Goal: Find contact information: Find contact information

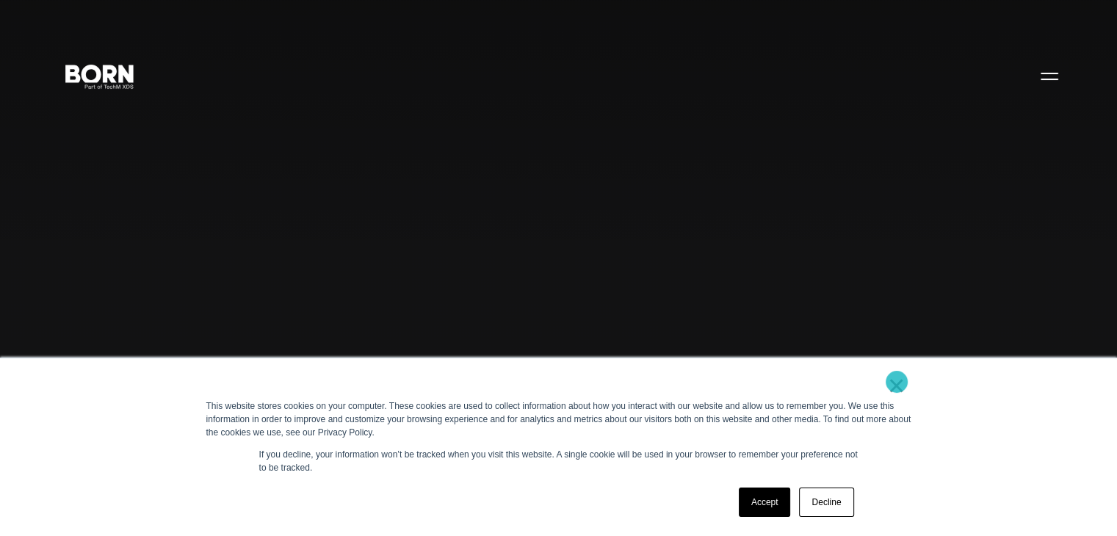
click at [897, 382] on link "×" at bounding box center [897, 385] width 18 height 13
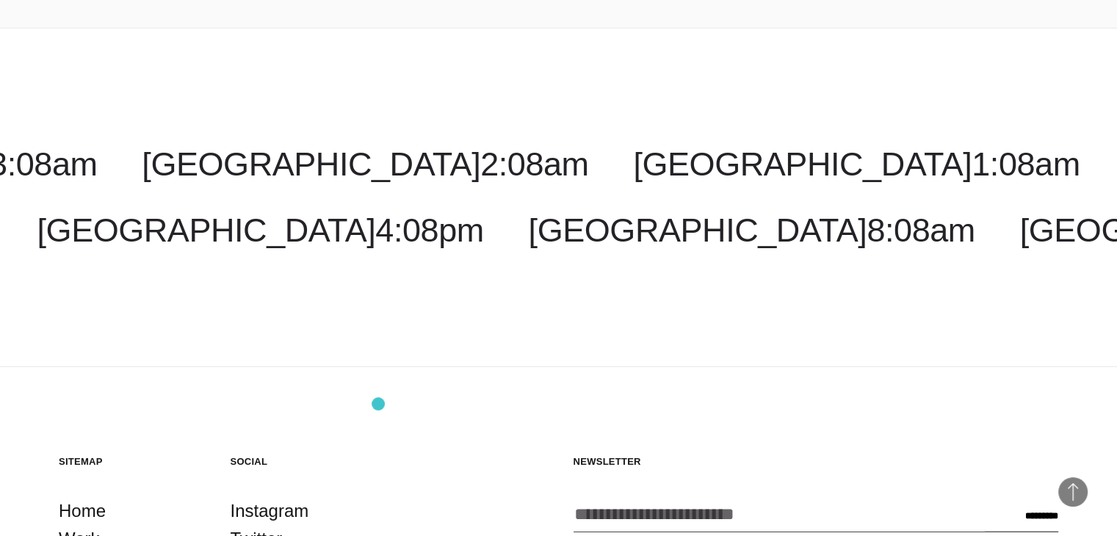
scroll to position [3977, 0]
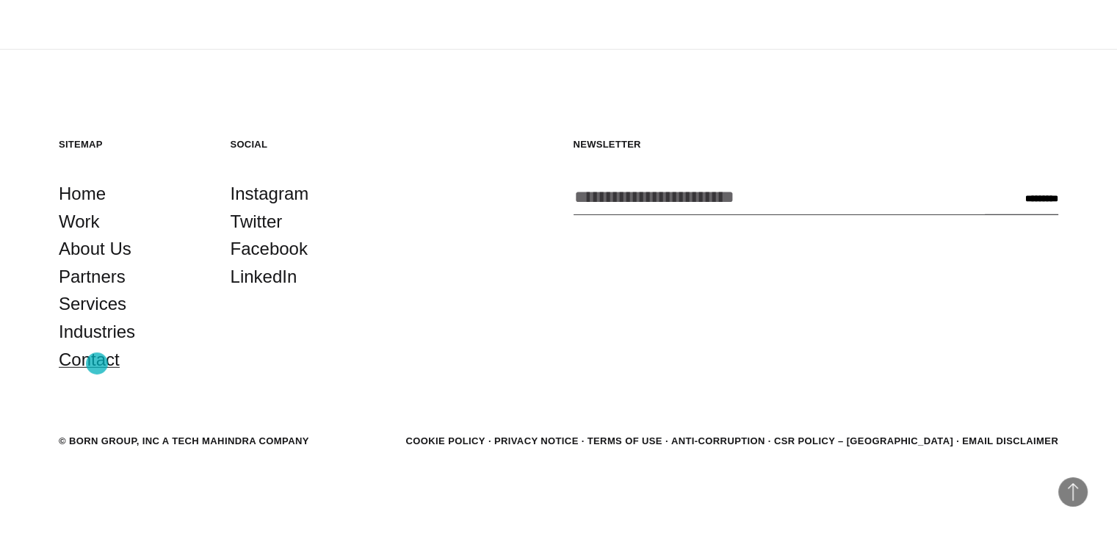
click at [97, 363] on link "Contact" at bounding box center [89, 360] width 61 height 28
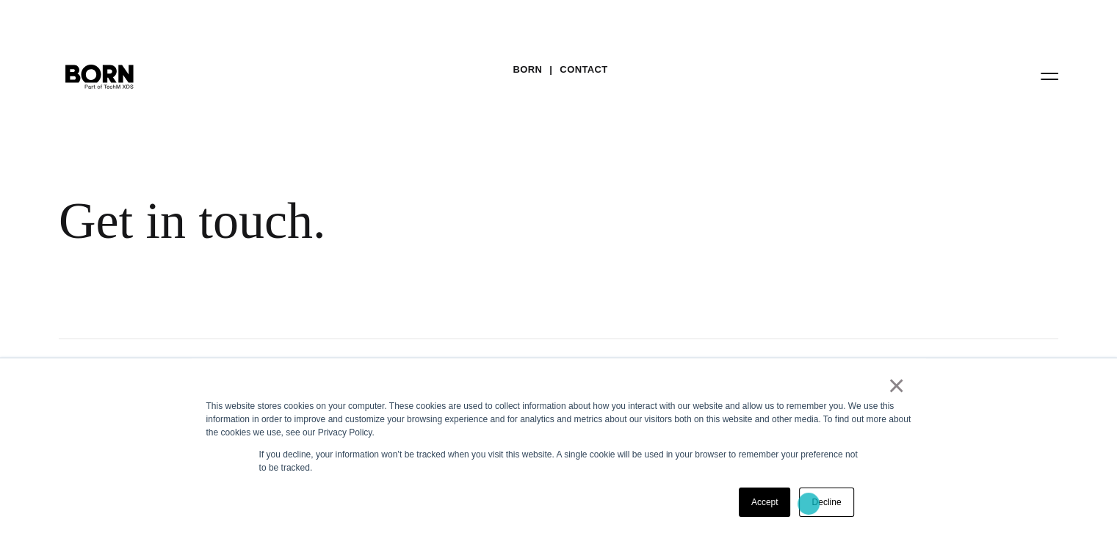
click at [808, 504] on link "Decline" at bounding box center [826, 502] width 54 height 29
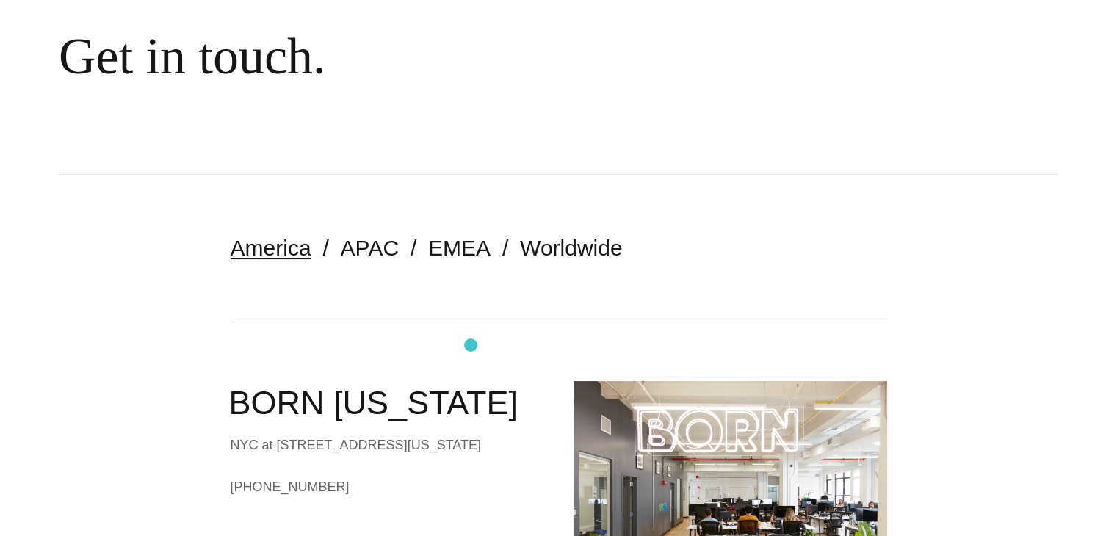
scroll to position [164, 0]
click at [363, 254] on link "APAC" at bounding box center [370, 248] width 58 height 24
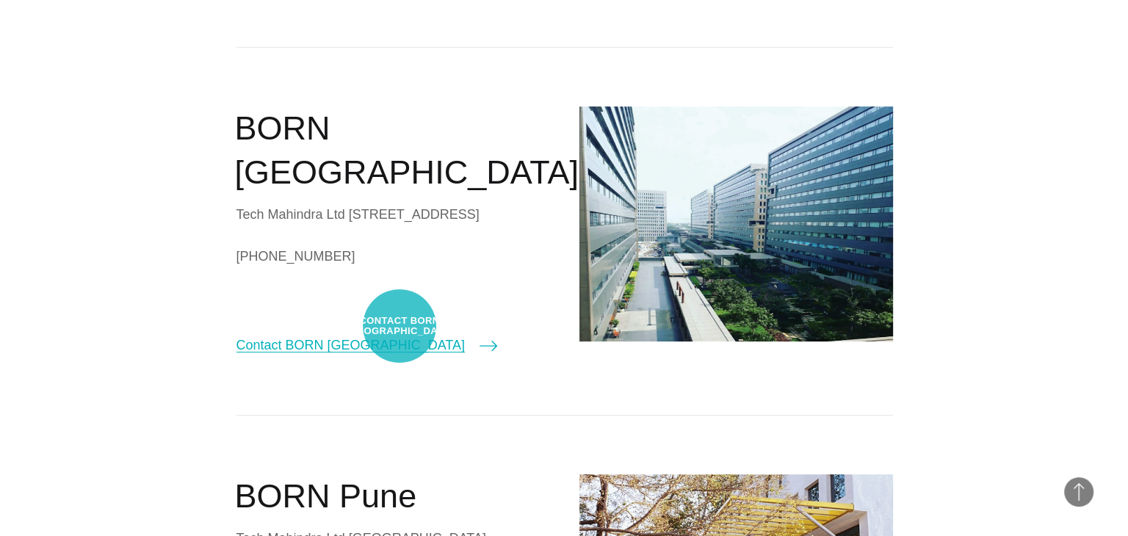
scroll to position [398, 0]
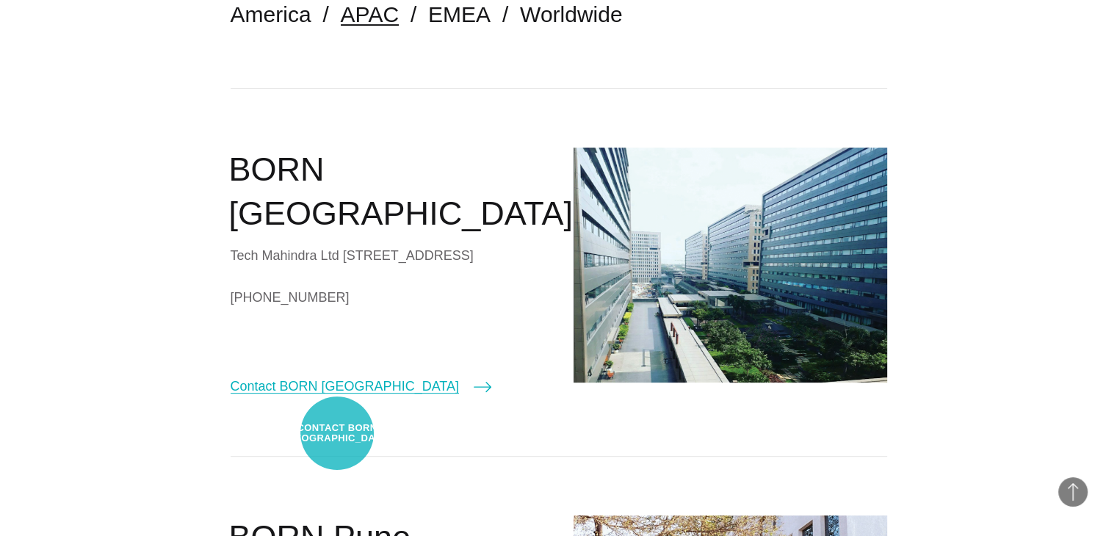
click at [337, 397] on link "Contact BORN Chennai" at bounding box center [361, 386] width 261 height 21
select select "*******"
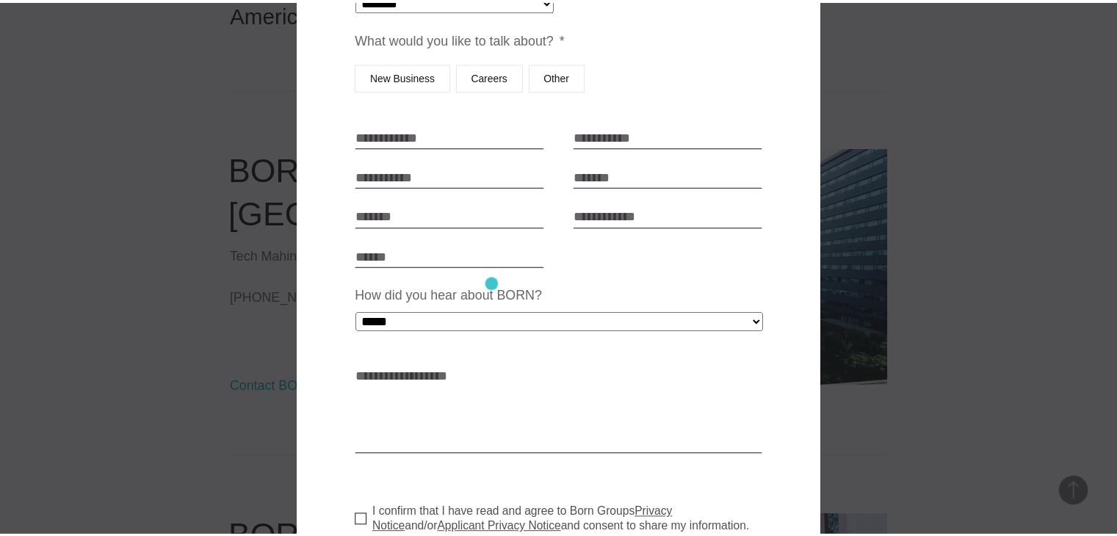
scroll to position [208, 0]
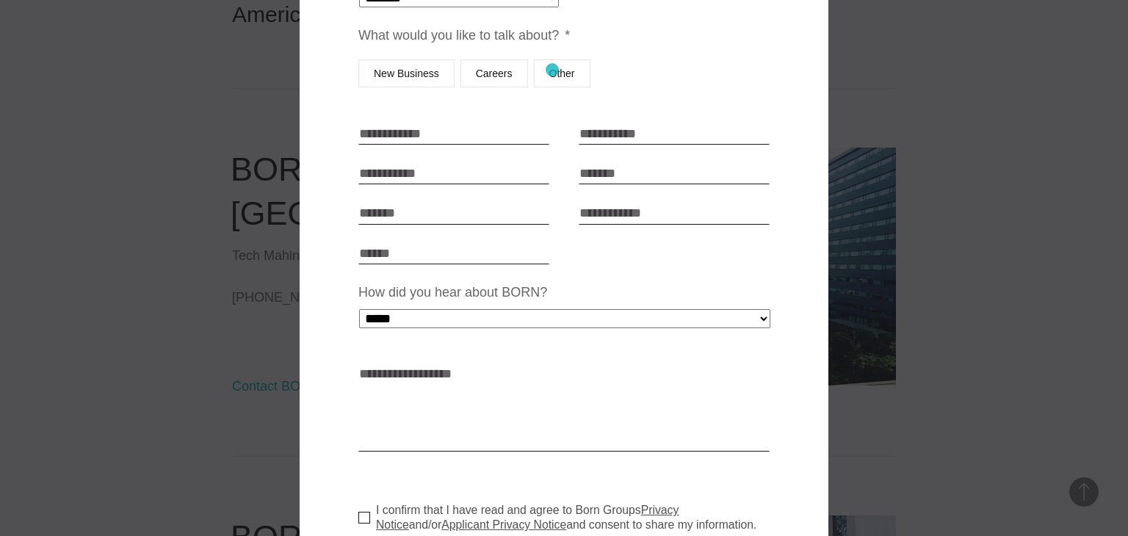
click at [552, 70] on label "Other" at bounding box center [562, 73] width 57 height 28
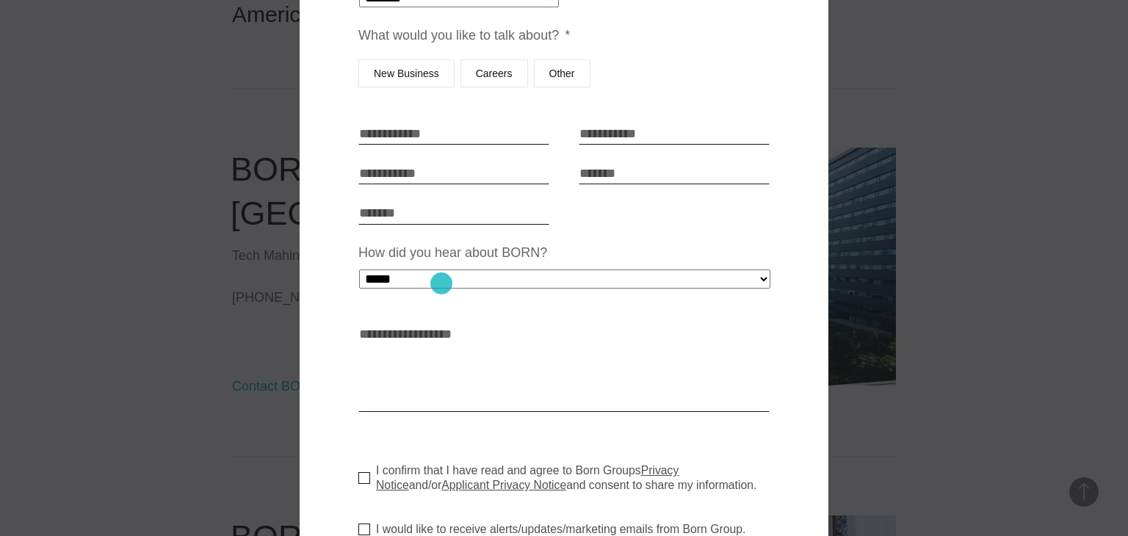
click at [441, 283] on select "**********" at bounding box center [564, 278] width 411 height 19
click at [148, 415] on div at bounding box center [564, 268] width 1128 height 536
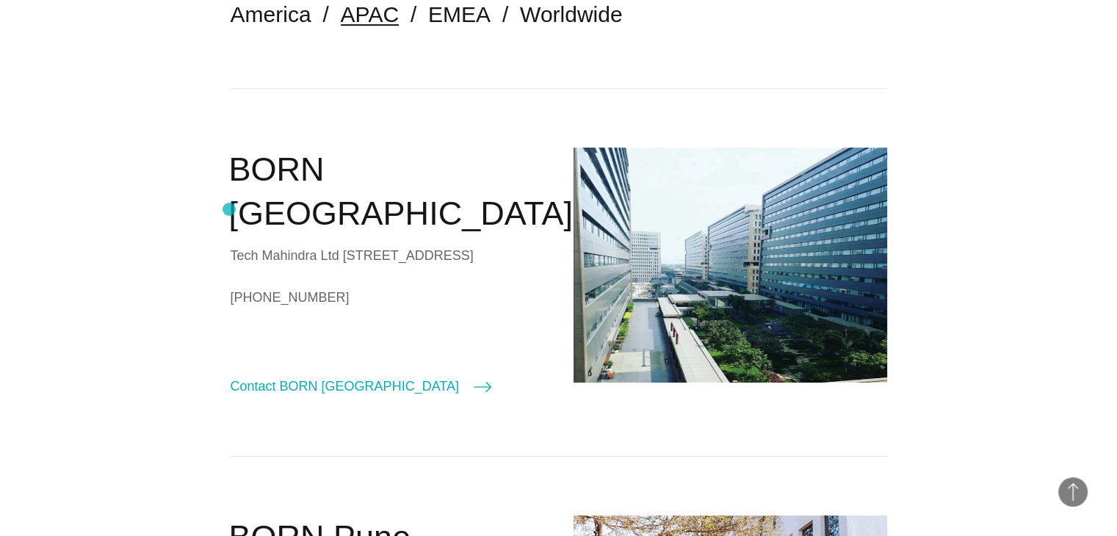
drag, startPoint x: 445, startPoint y: 302, endPoint x: 229, endPoint y: 209, distance: 234.9
copy div "Tech Mahindra Ltd Survey No. 602/3 ELCOT Special Economic Zone 138, Sholinganal…"
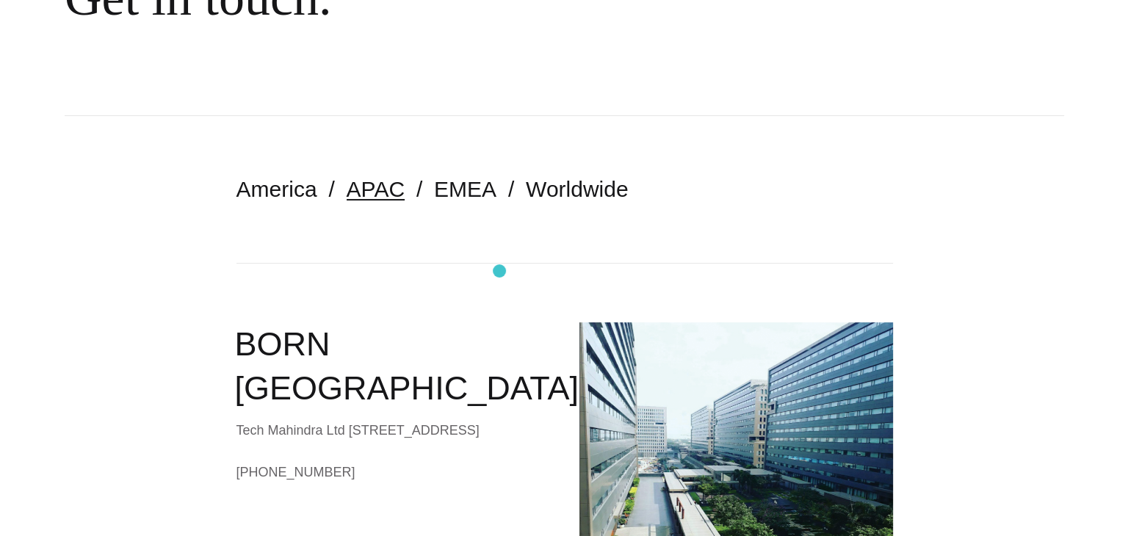
scroll to position [0, 0]
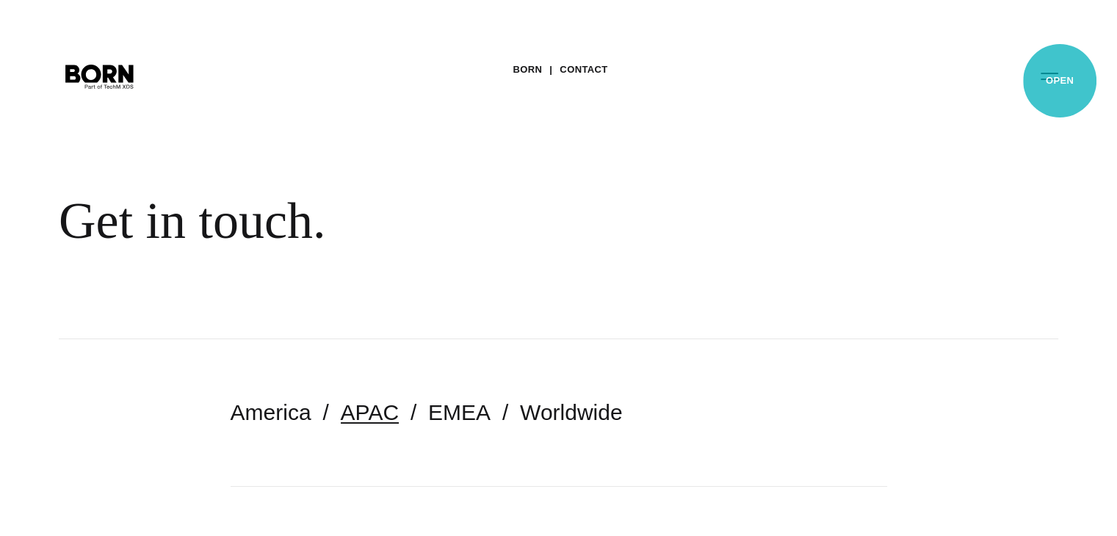
click at [1060, 81] on button "Primary Menu" at bounding box center [1049, 75] width 35 height 31
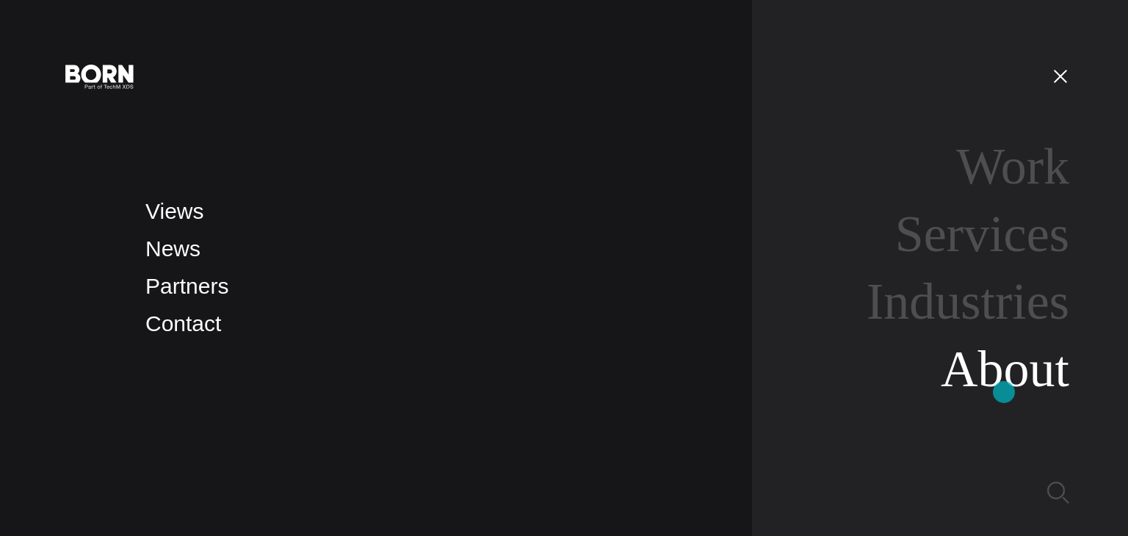
click at [1004, 392] on link "About" at bounding box center [1005, 369] width 129 height 57
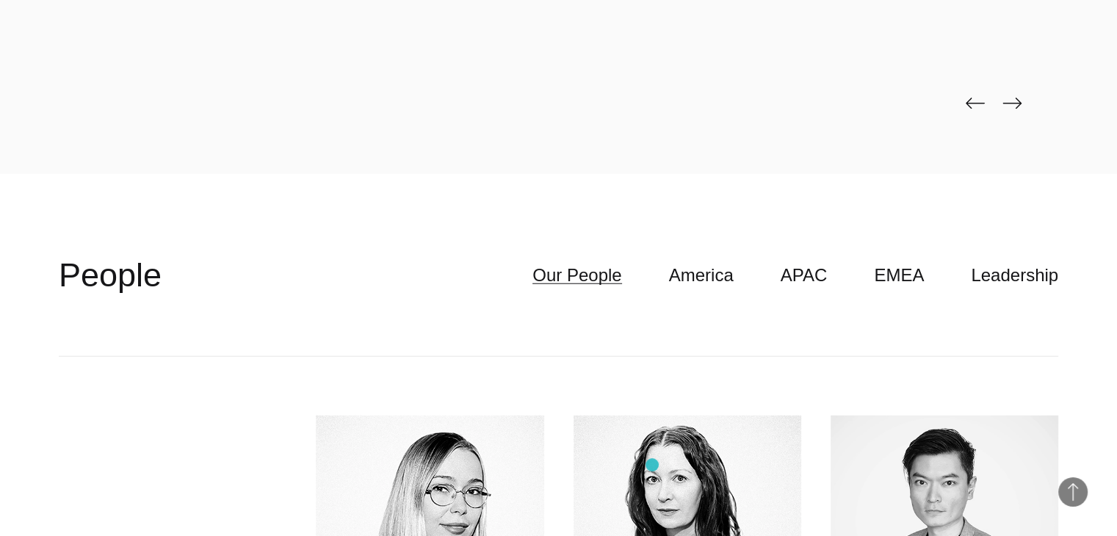
scroll to position [3883, 0]
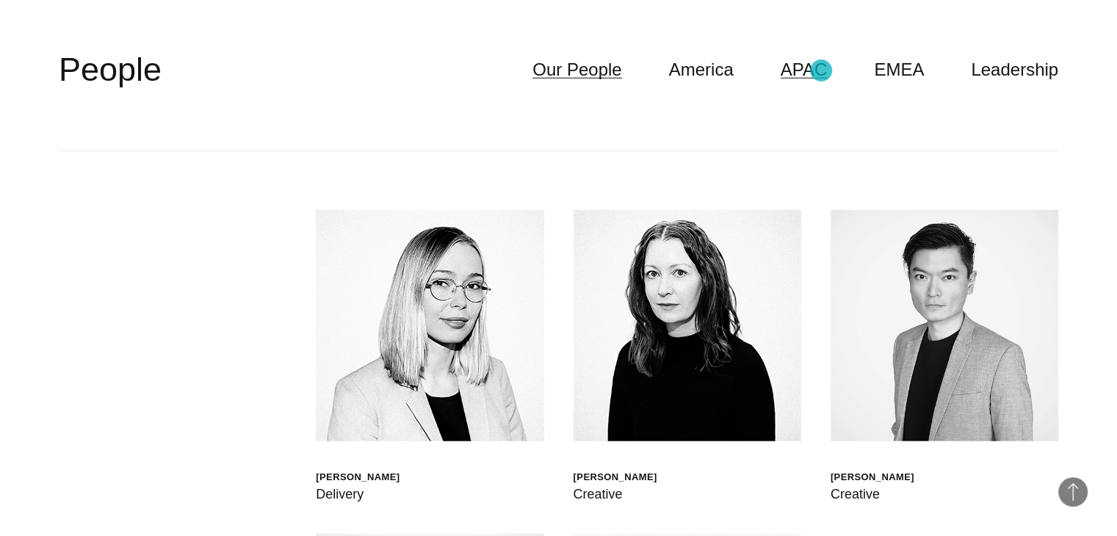
click at [821, 70] on link "APAC" at bounding box center [804, 70] width 47 height 28
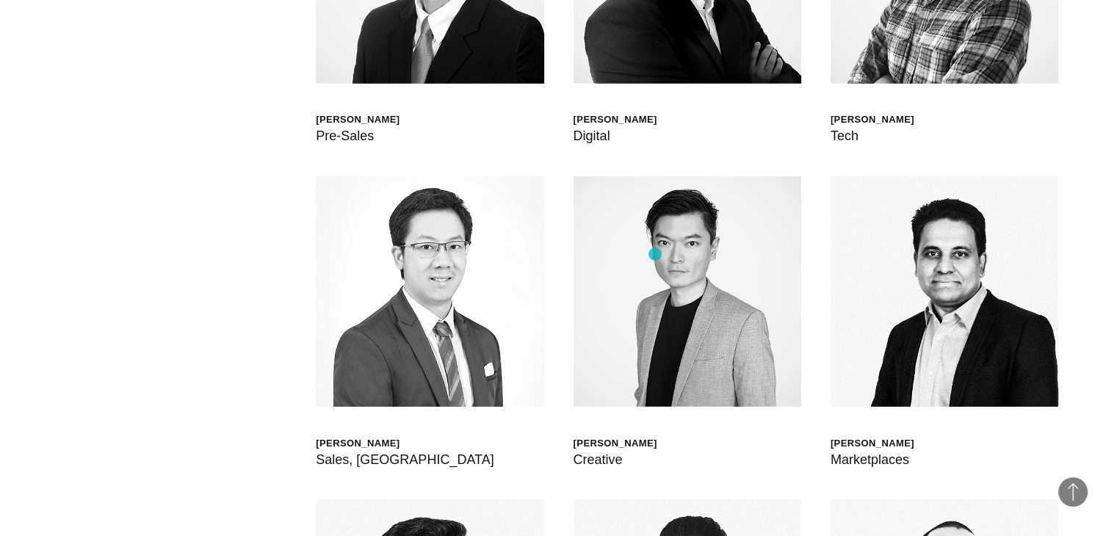
scroll to position [4559, 0]
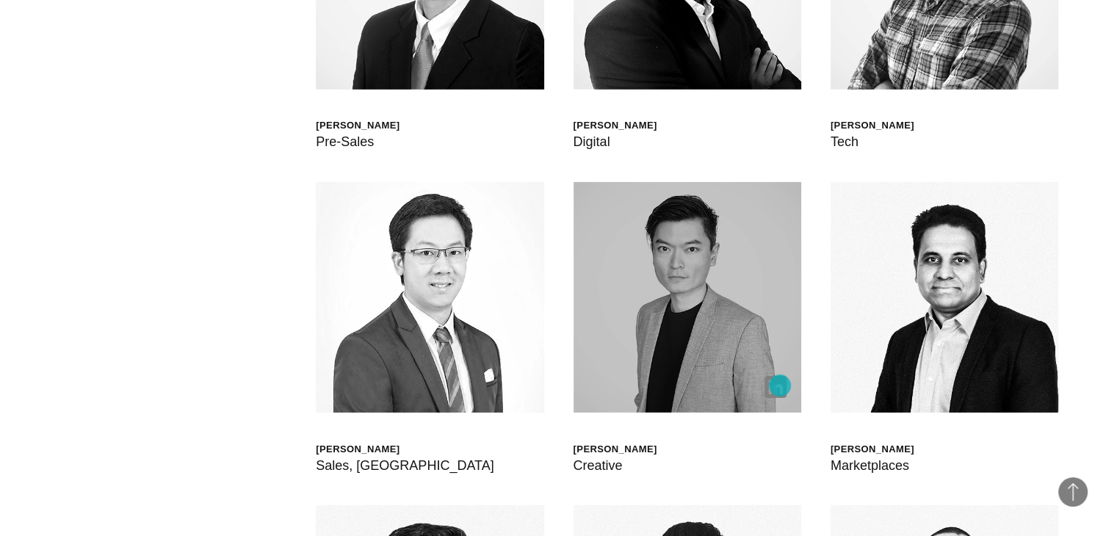
click at [780, 386] on img at bounding box center [775, 387] width 22 height 22
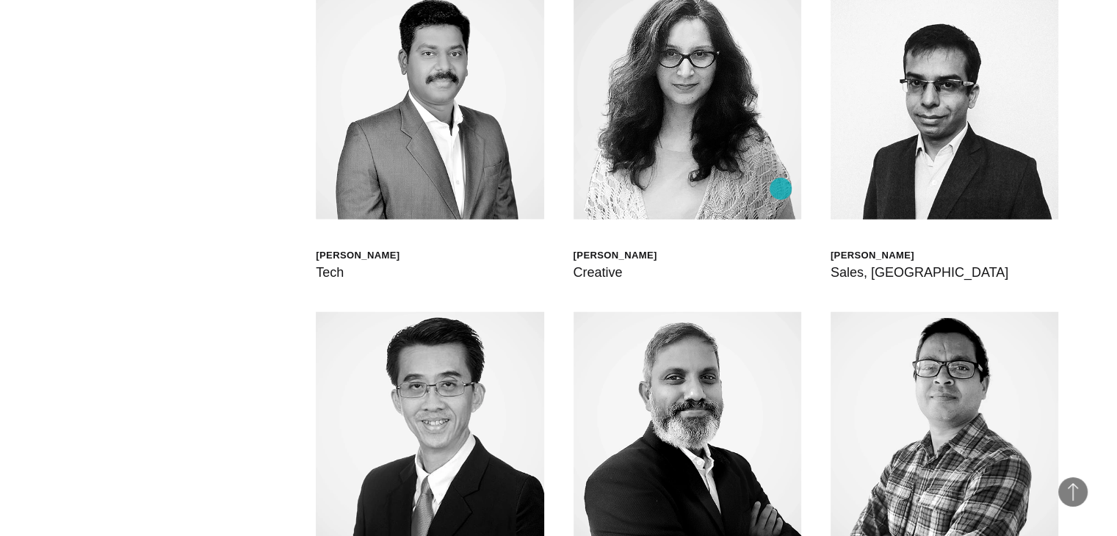
scroll to position [3683, 0]
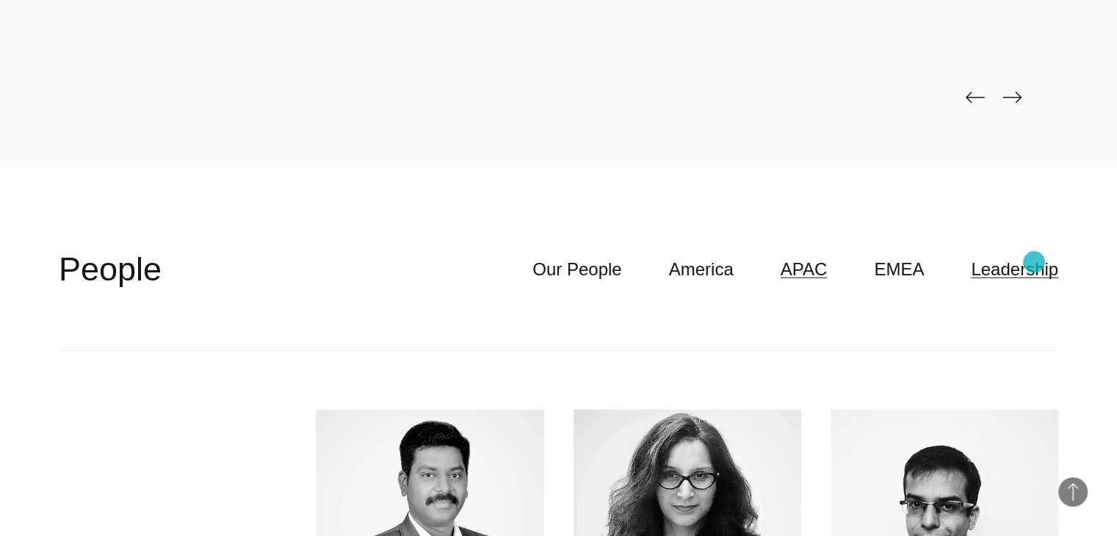
click at [1034, 262] on link "Leadership" at bounding box center [1014, 270] width 87 height 28
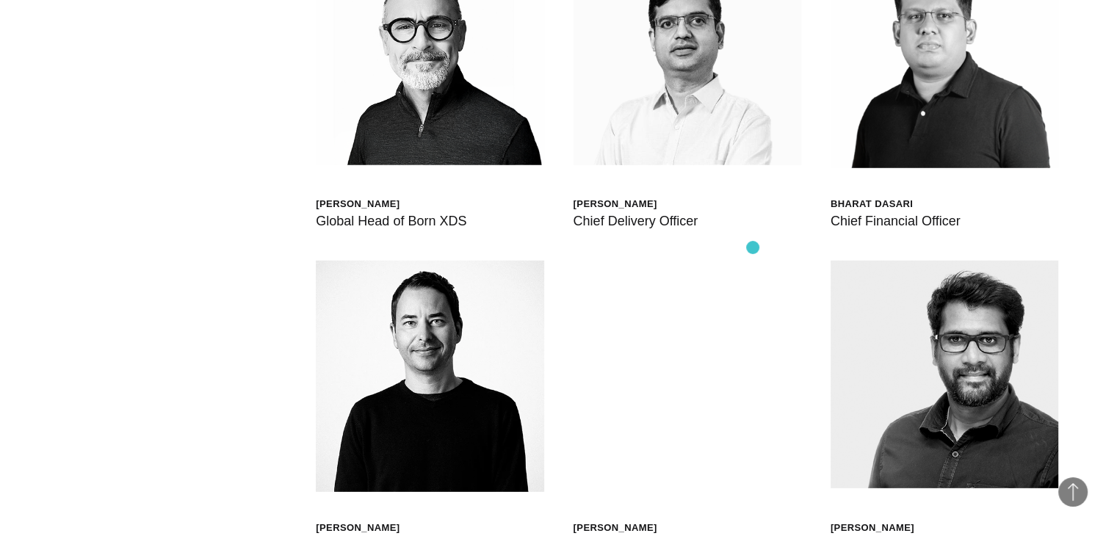
scroll to position [4006, 0]
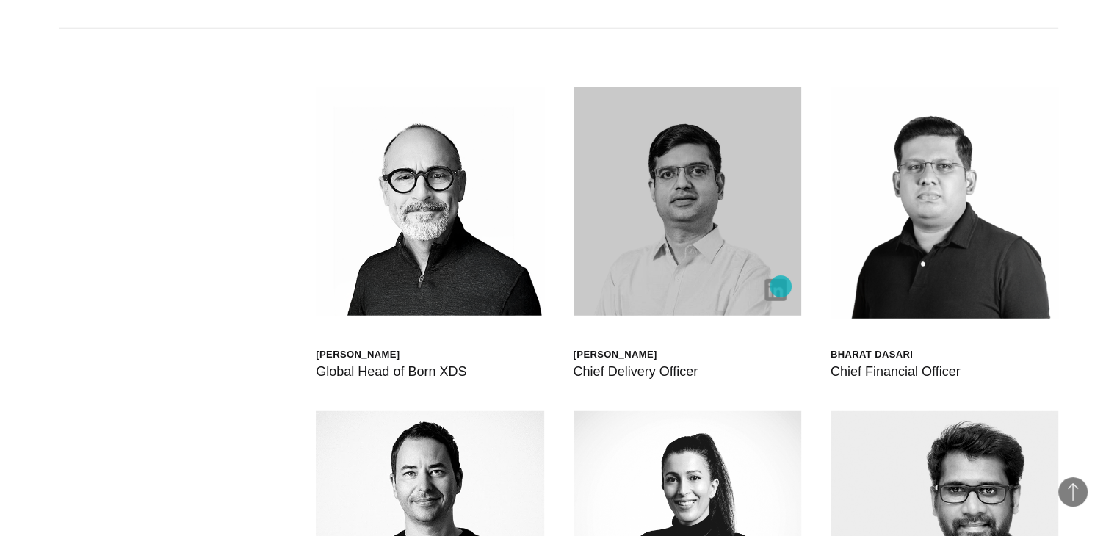
click at [781, 286] on img at bounding box center [775, 290] width 22 height 22
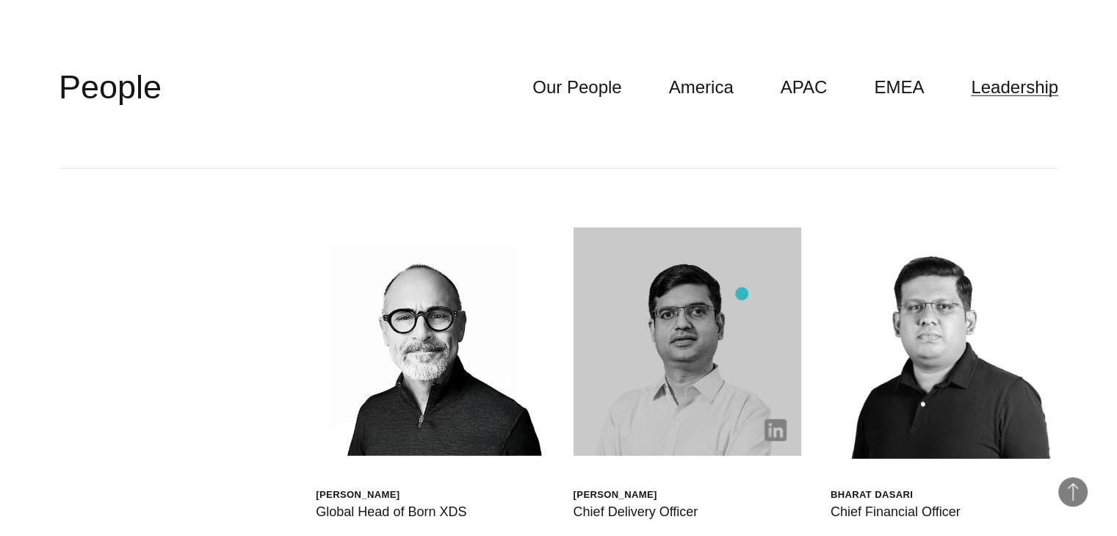
scroll to position [3865, 0]
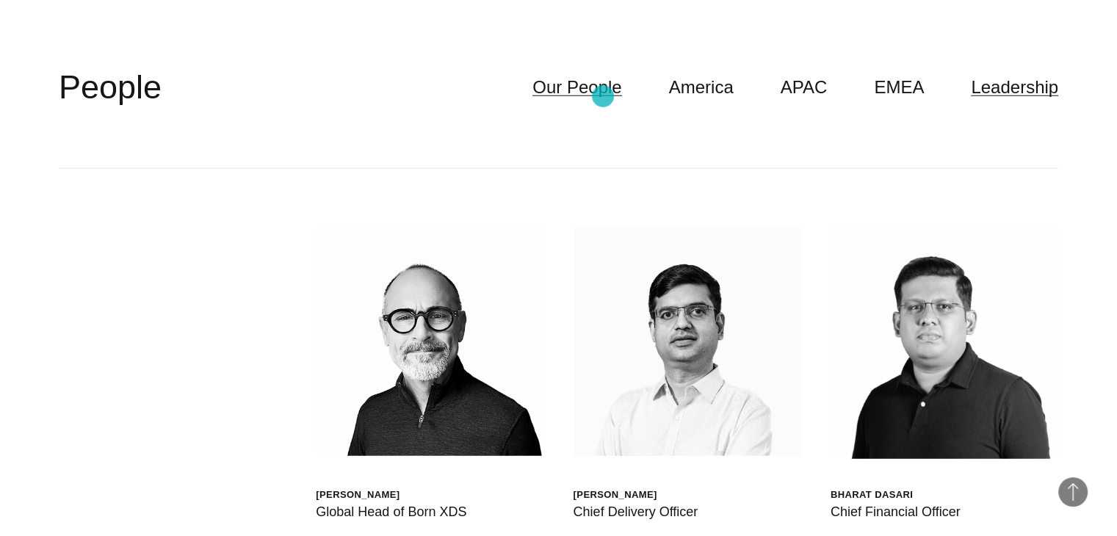
click at [603, 96] on link "Our People" at bounding box center [576, 87] width 89 height 28
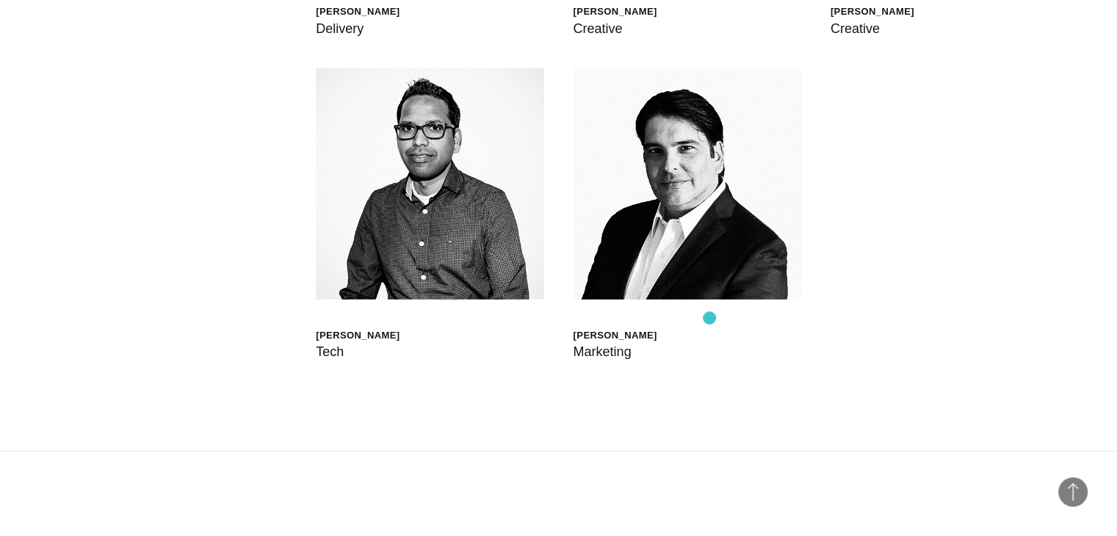
scroll to position [4347, 0]
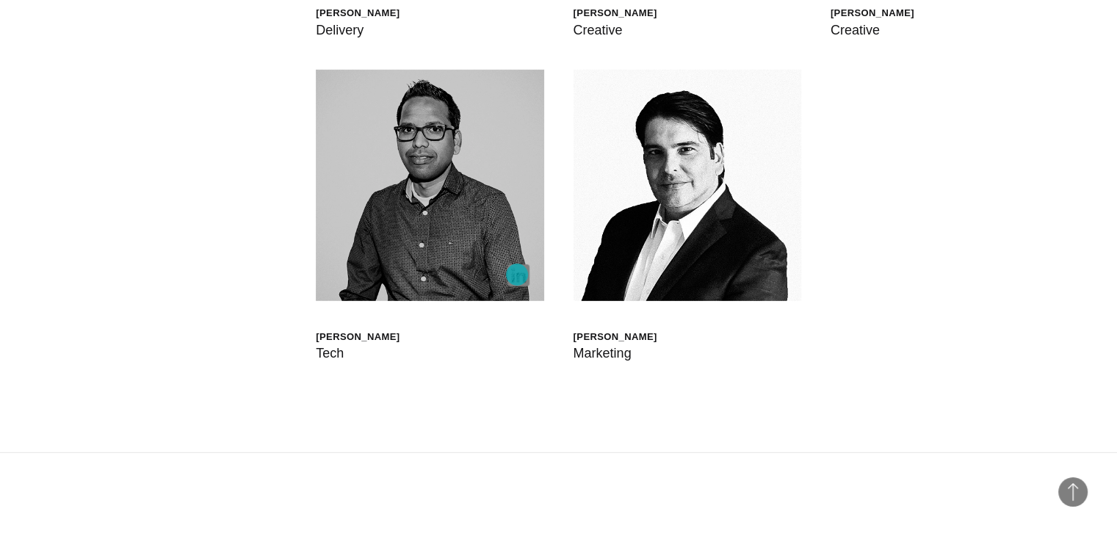
click at [517, 275] on img at bounding box center [518, 275] width 22 height 22
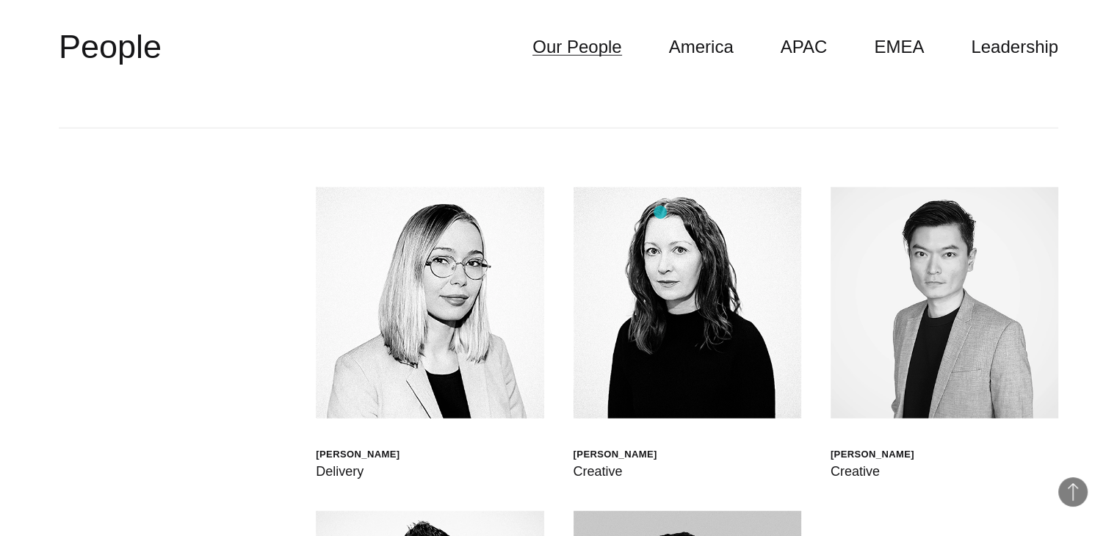
scroll to position [3904, 0]
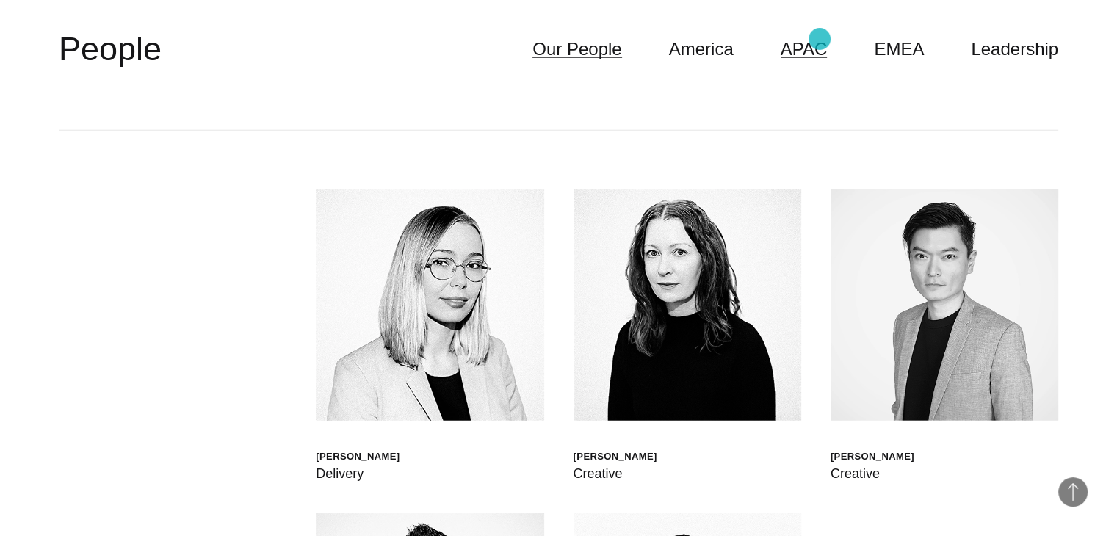
click at [820, 39] on link "APAC" at bounding box center [804, 49] width 47 height 28
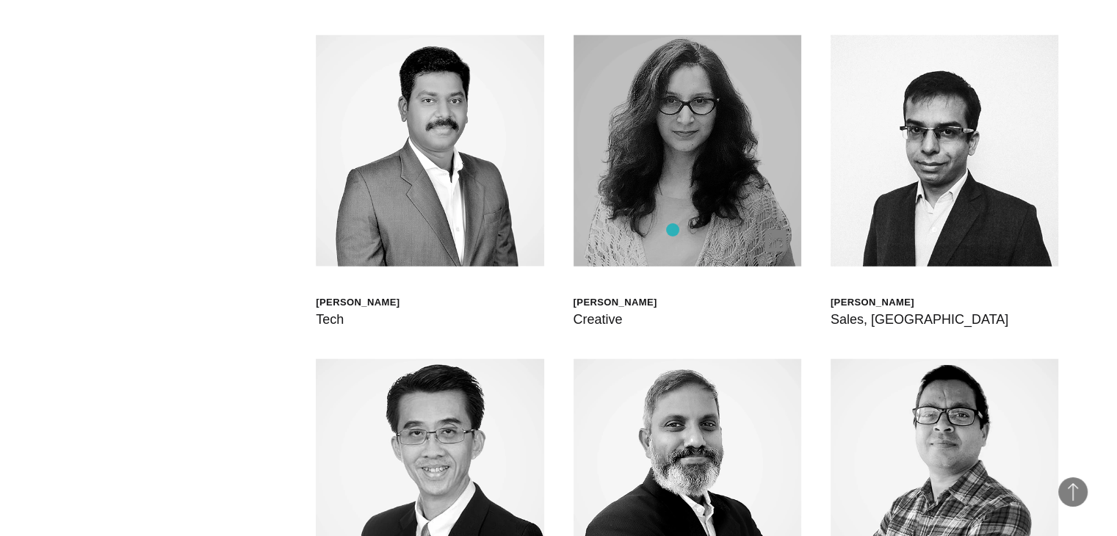
scroll to position [4064, 0]
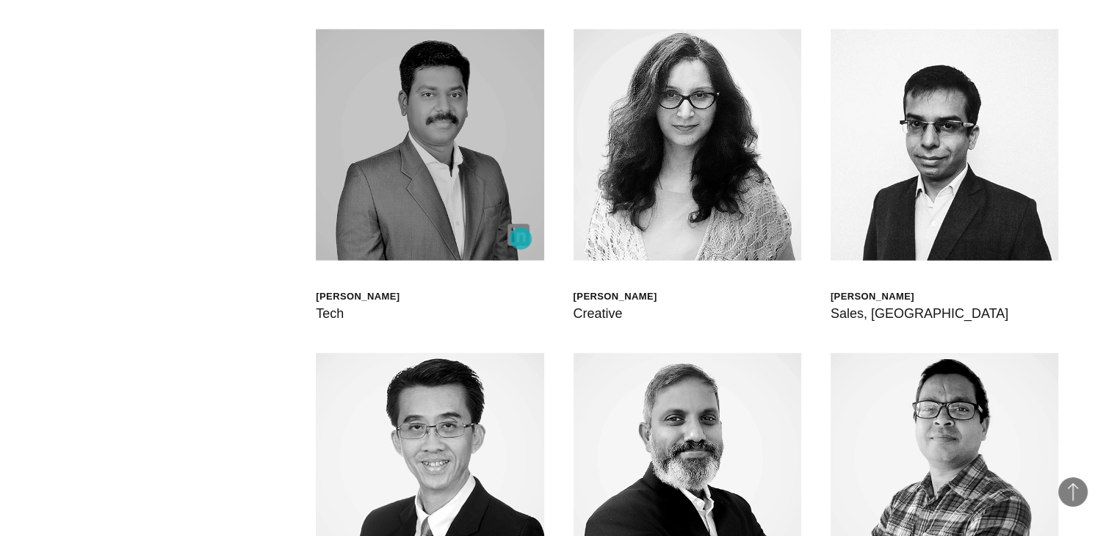
click at [521, 239] on img at bounding box center [518, 235] width 22 height 22
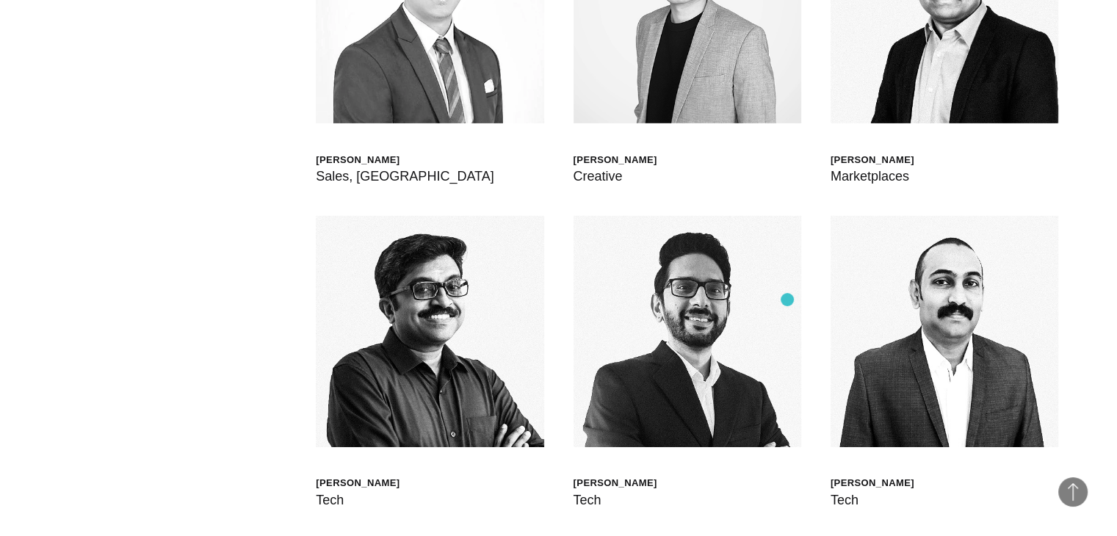
scroll to position [4887, 0]
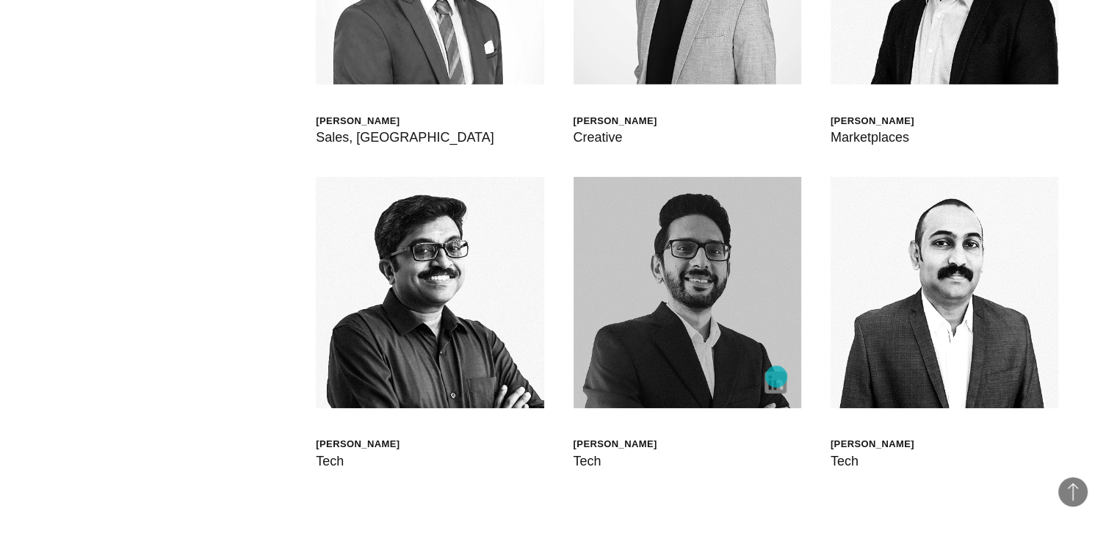
click at [776, 377] on img at bounding box center [775, 383] width 22 height 22
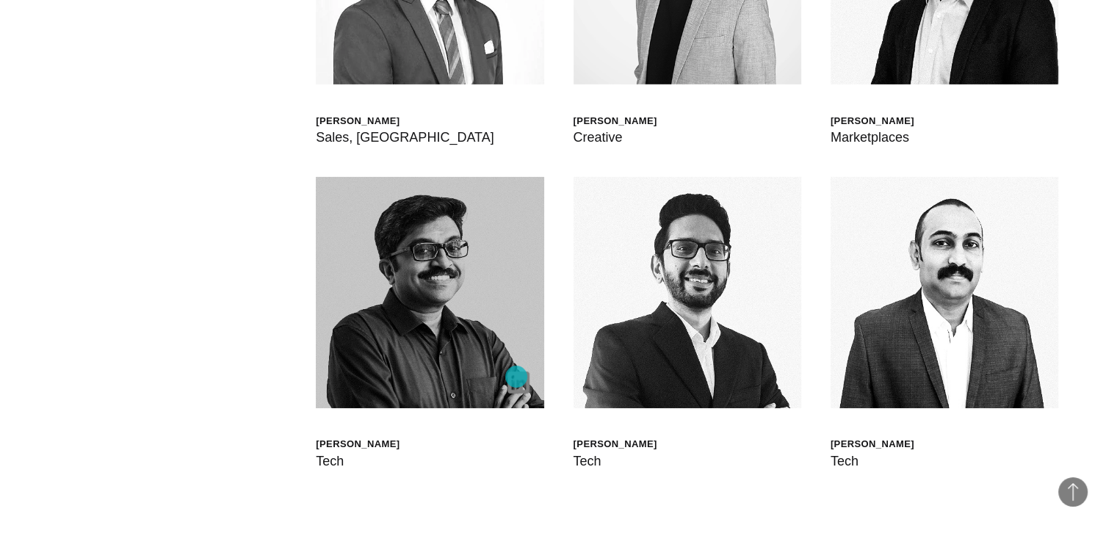
click at [516, 377] on img at bounding box center [518, 383] width 22 height 22
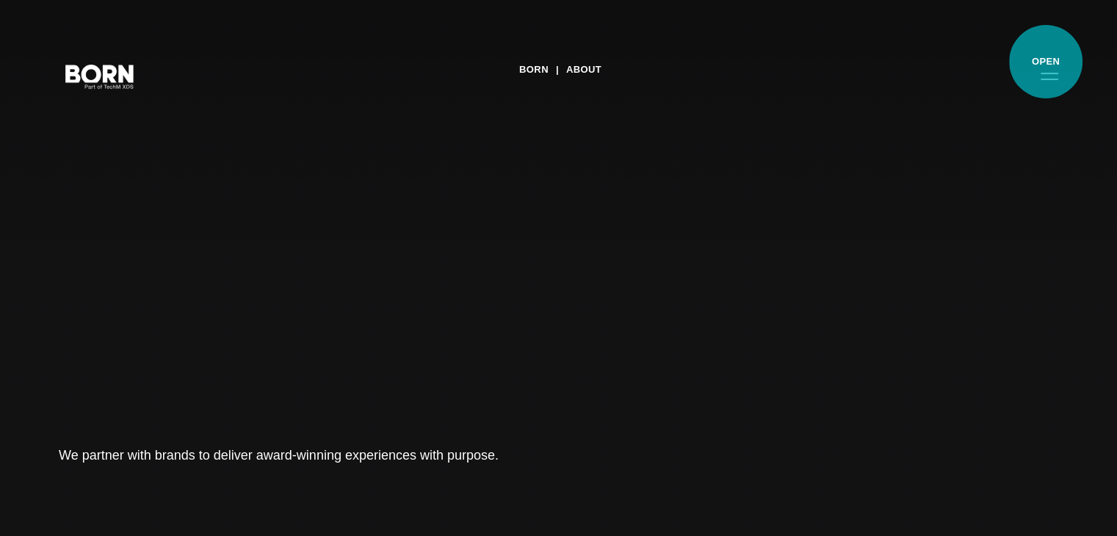
click at [1046, 62] on button "Primary Menu" at bounding box center [1049, 75] width 35 height 31
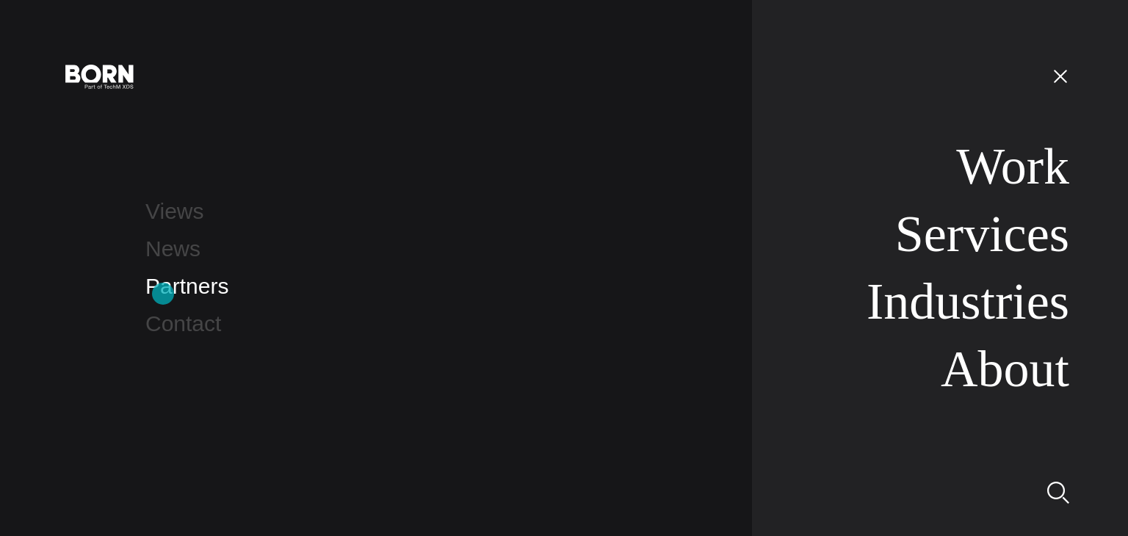
click at [163, 294] on link "Partners" at bounding box center [186, 286] width 83 height 24
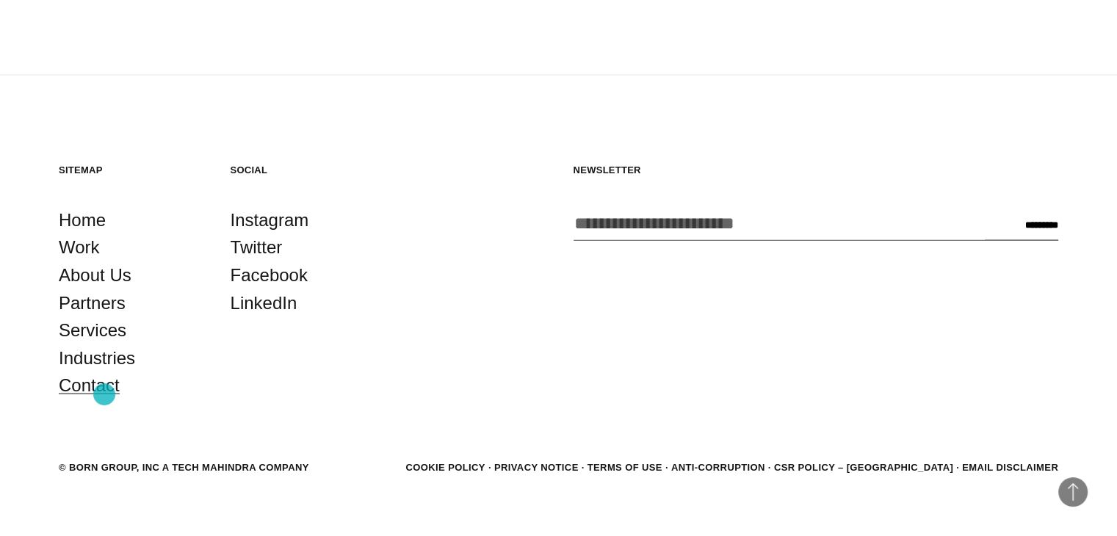
scroll to position [2978, 0]
click at [893, 462] on link "CSR POLICY – [GEOGRAPHIC_DATA]" at bounding box center [863, 467] width 179 height 11
